Goal: Navigation & Orientation: Understand site structure

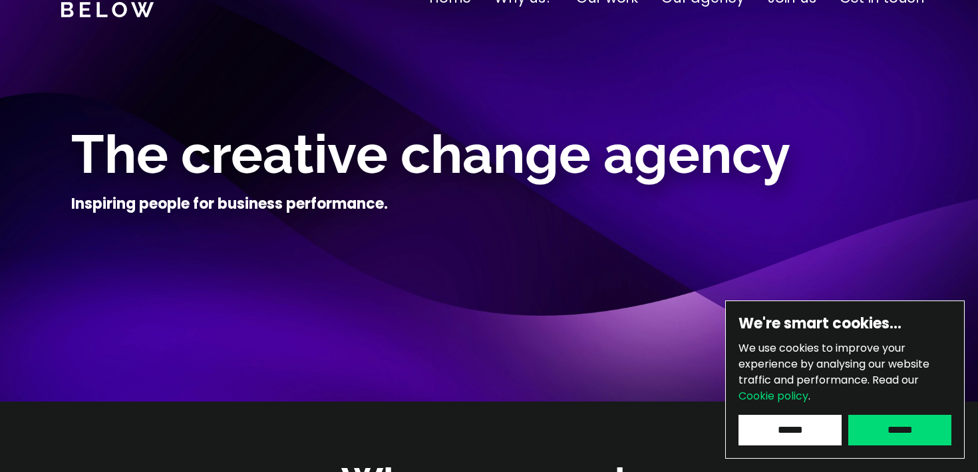
scroll to position [65, 0]
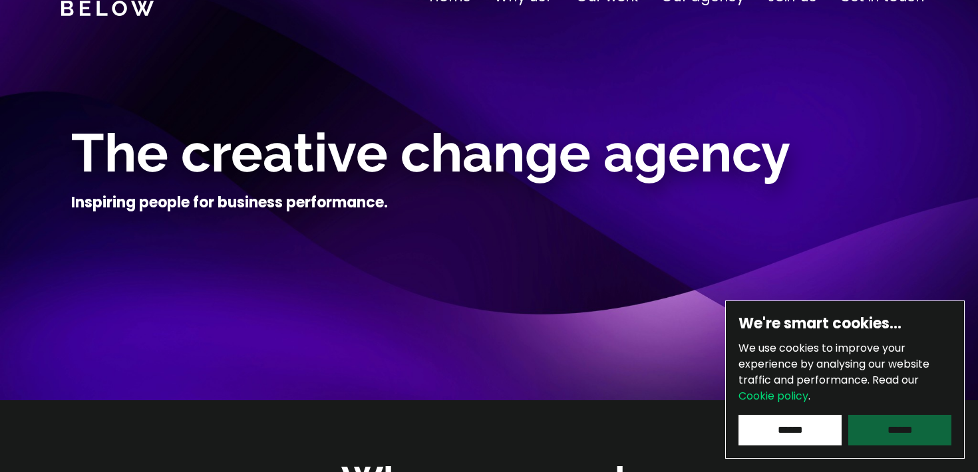
click at [914, 442] on input "******" at bounding box center [899, 430] width 103 height 31
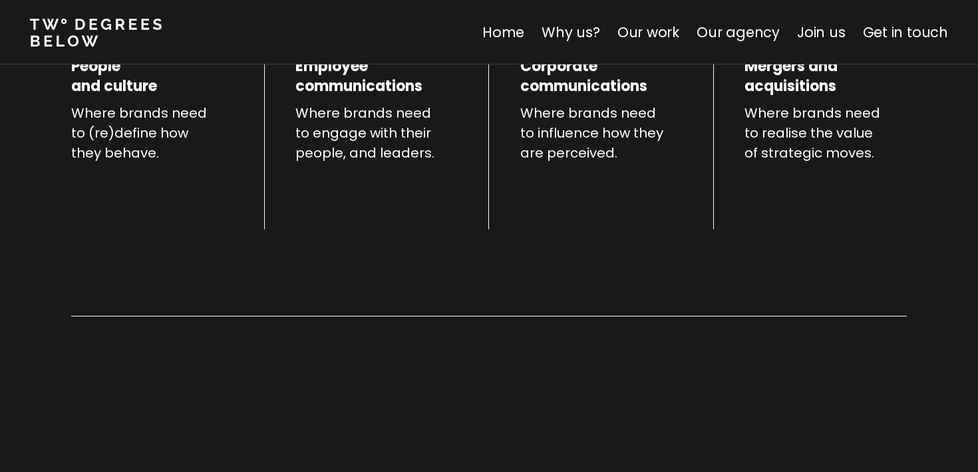
scroll to position [735, 0]
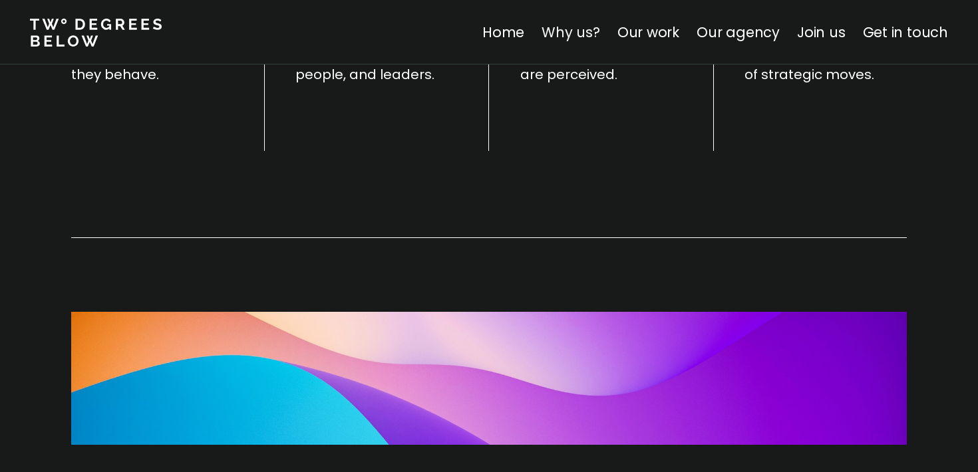
click at [595, 30] on link "Why us?" at bounding box center [570, 32] width 59 height 19
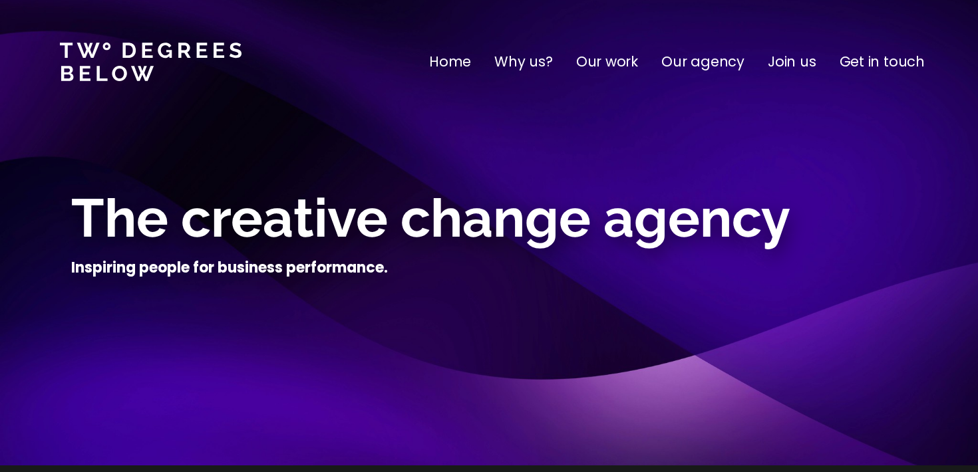
click at [606, 65] on p "Our work" at bounding box center [607, 61] width 62 height 21
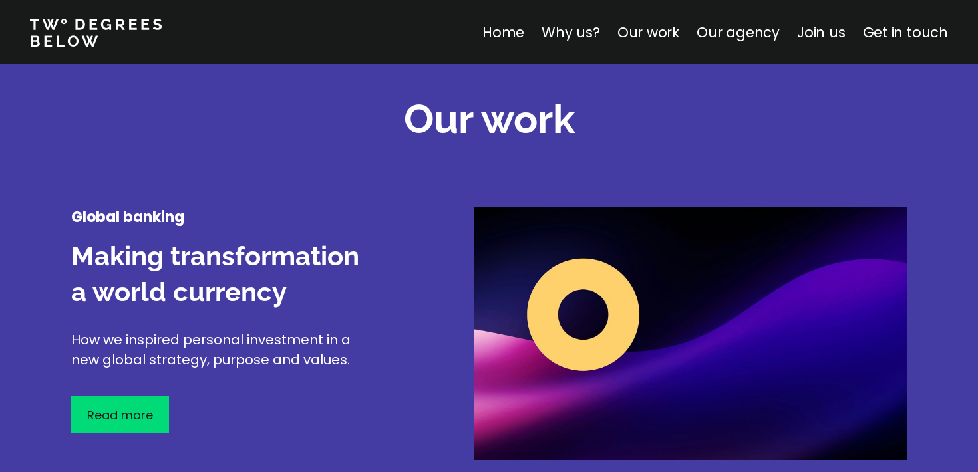
scroll to position [1558, 0]
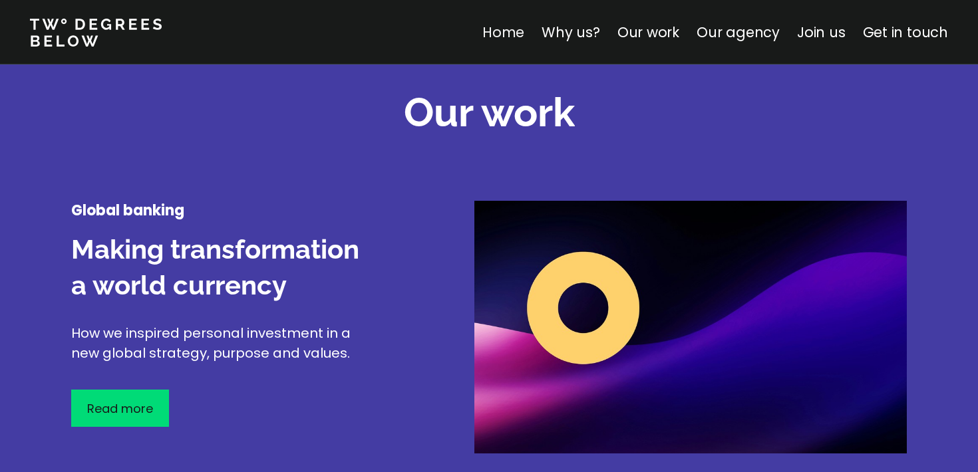
click at [515, 32] on link "Home" at bounding box center [503, 32] width 42 height 19
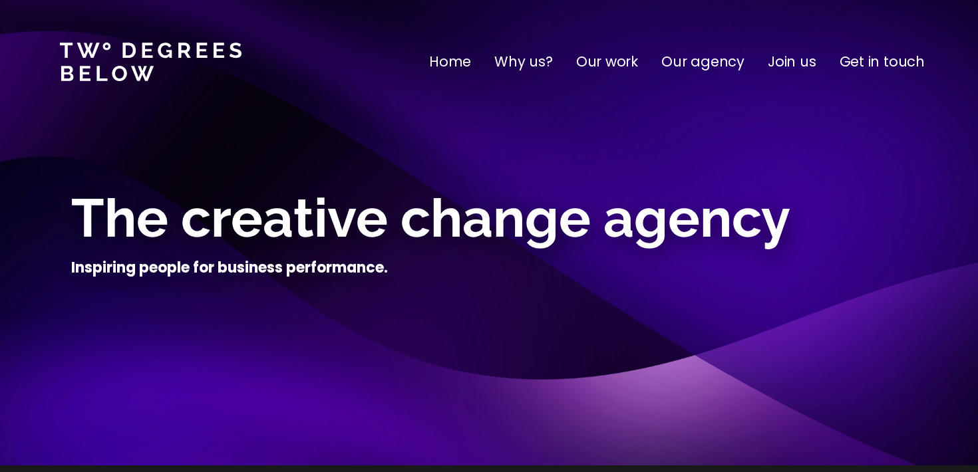
click at [717, 61] on p "Our agency" at bounding box center [702, 61] width 83 height 21
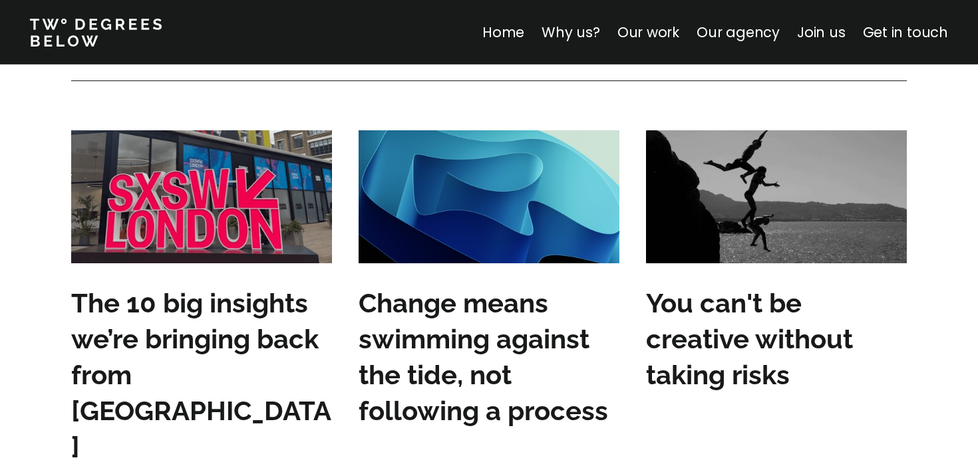
scroll to position [3997, 0]
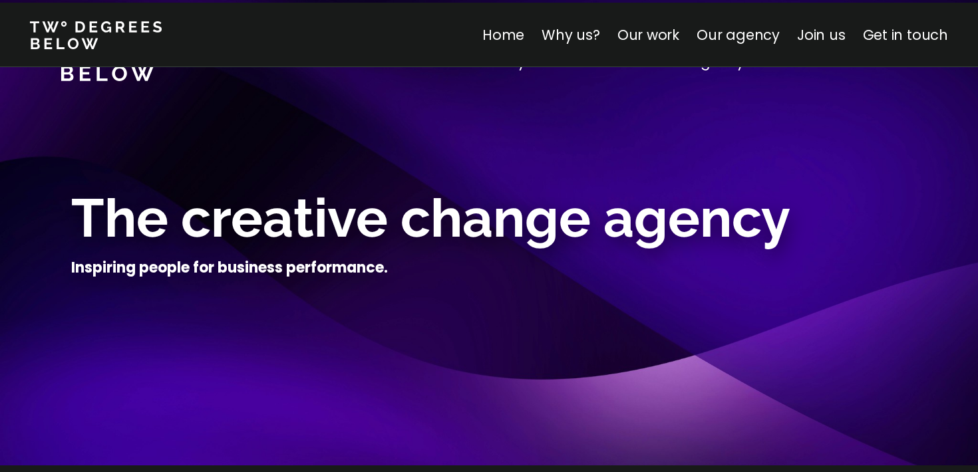
scroll to position [3997, 0]
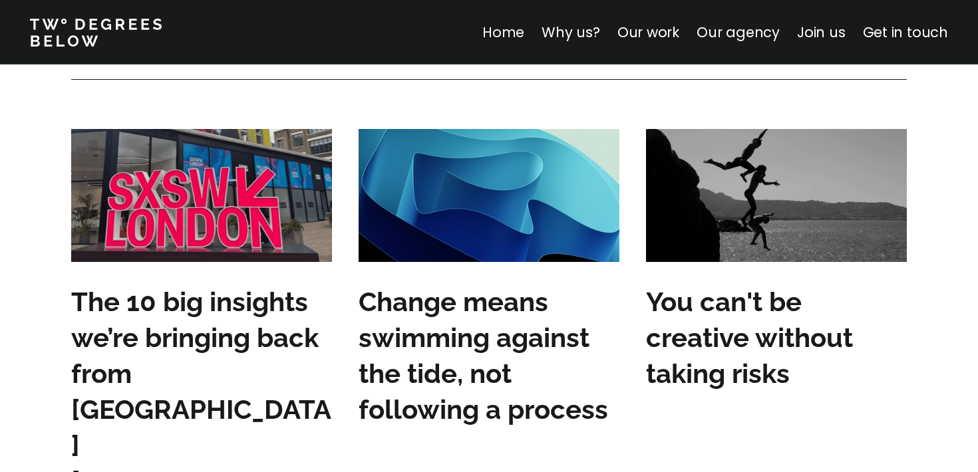
click at [513, 27] on link "Home" at bounding box center [503, 32] width 42 height 19
